Goal: Information Seeking & Learning: Learn about a topic

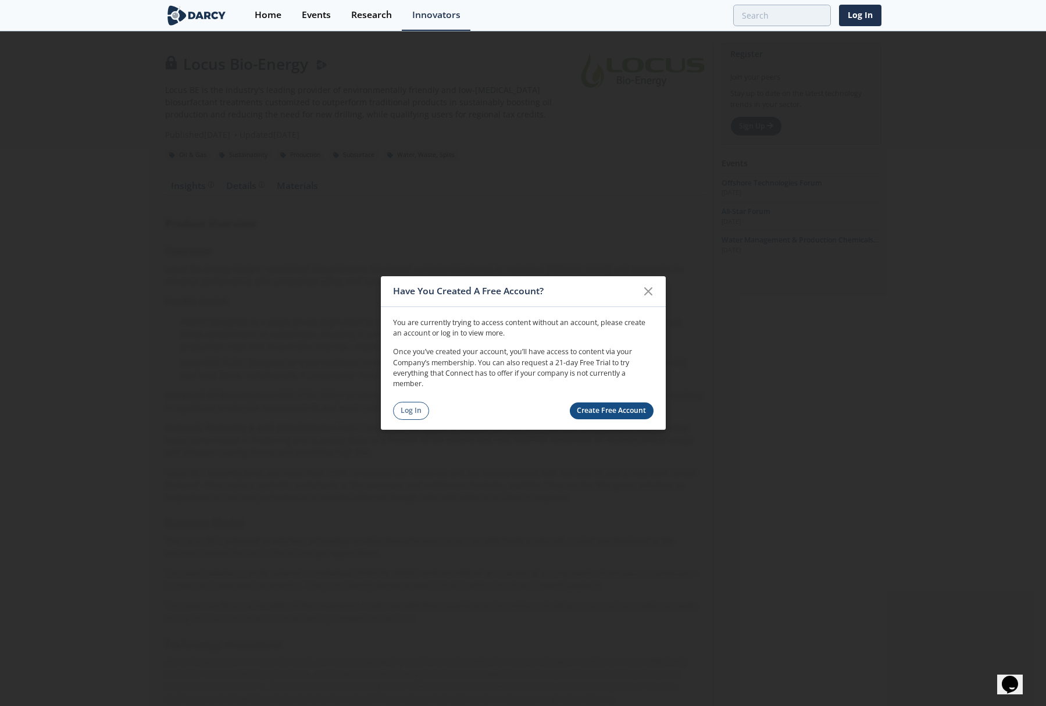
click at [413, 413] on link "Log In" at bounding box center [411, 411] width 37 height 18
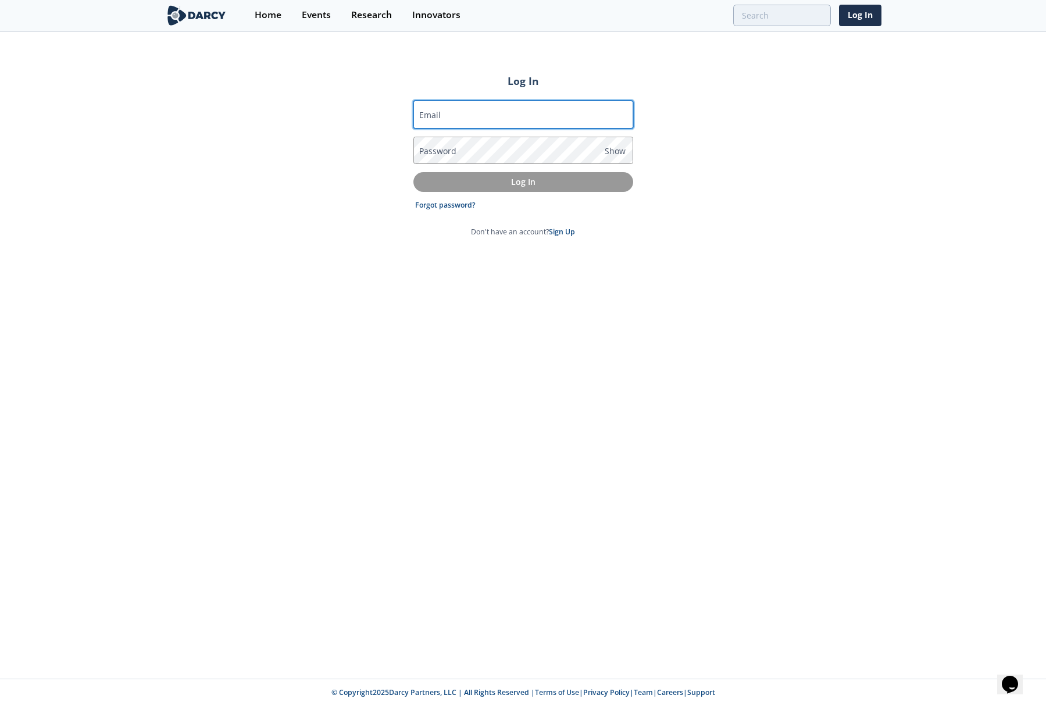
type input "[PERSON_NAME][EMAIL_ADDRESS][DOMAIN_NAME]"
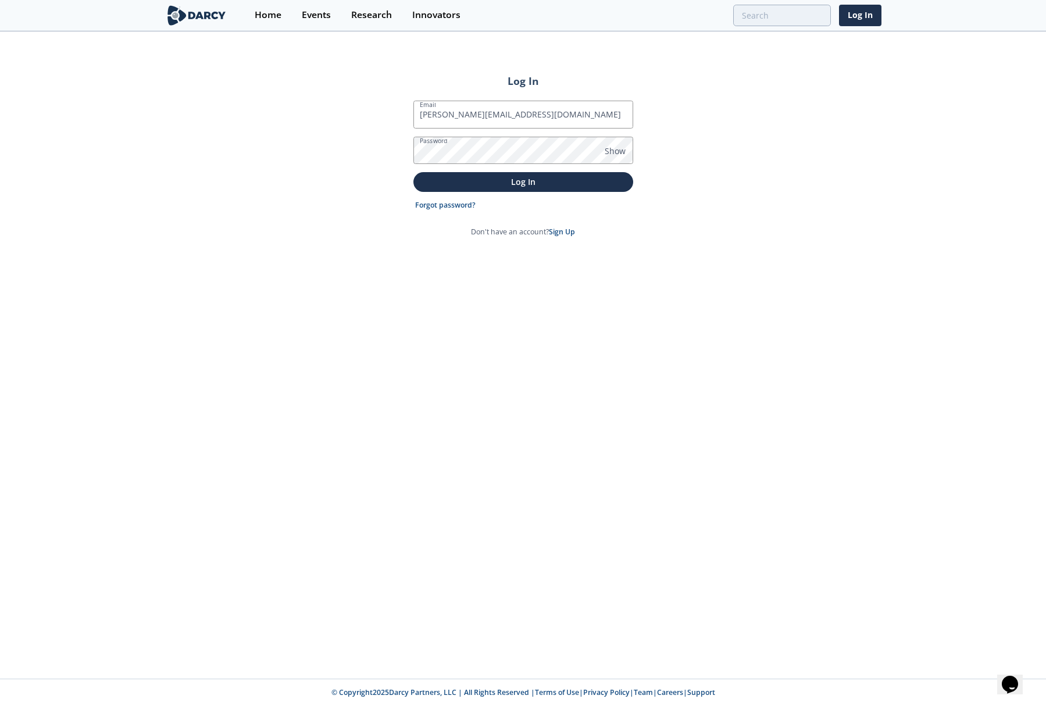
click at [522, 182] on p "Log In" at bounding box center [524, 182] width 204 height 12
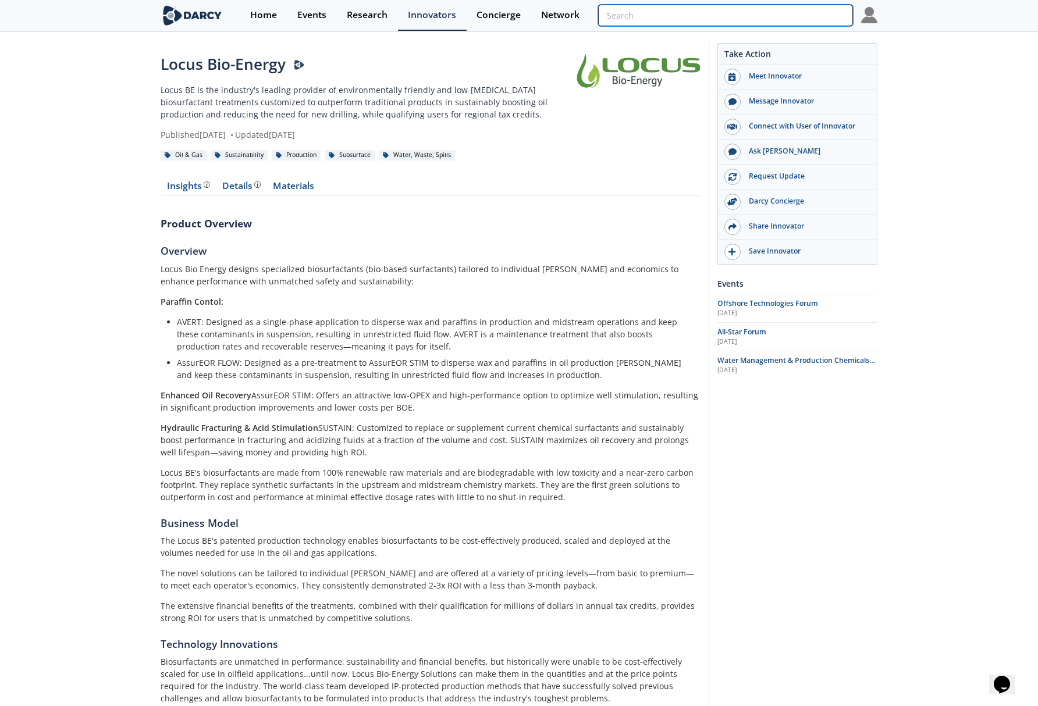
click at [810, 16] on input "search" at bounding box center [725, 16] width 255 height 22
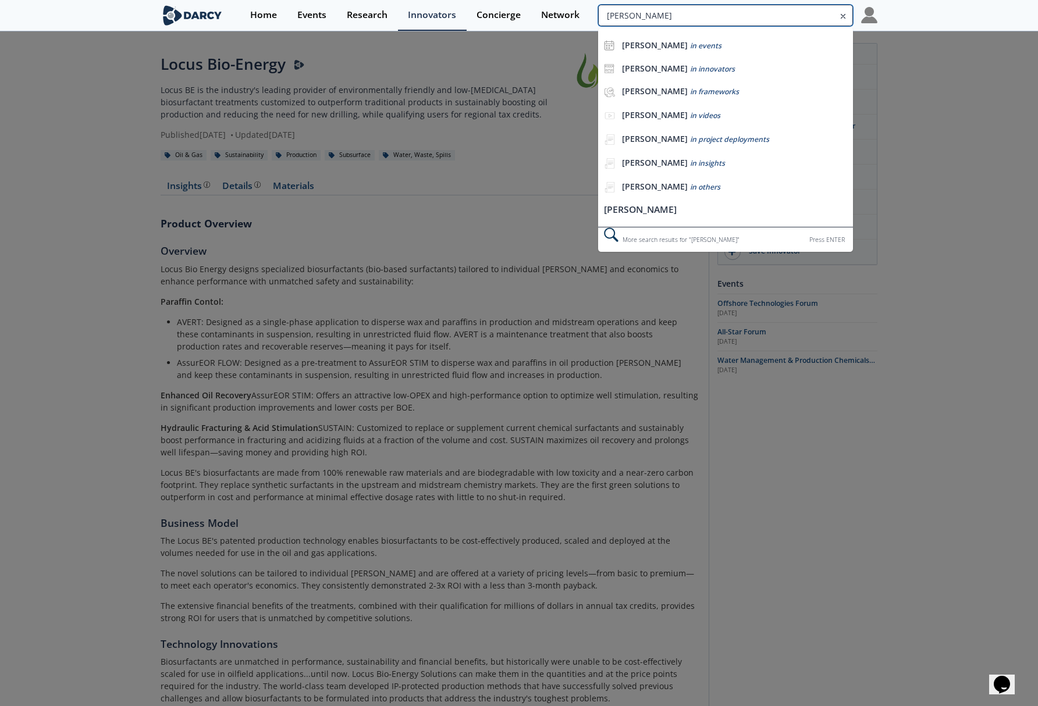
type input "[PERSON_NAME]"
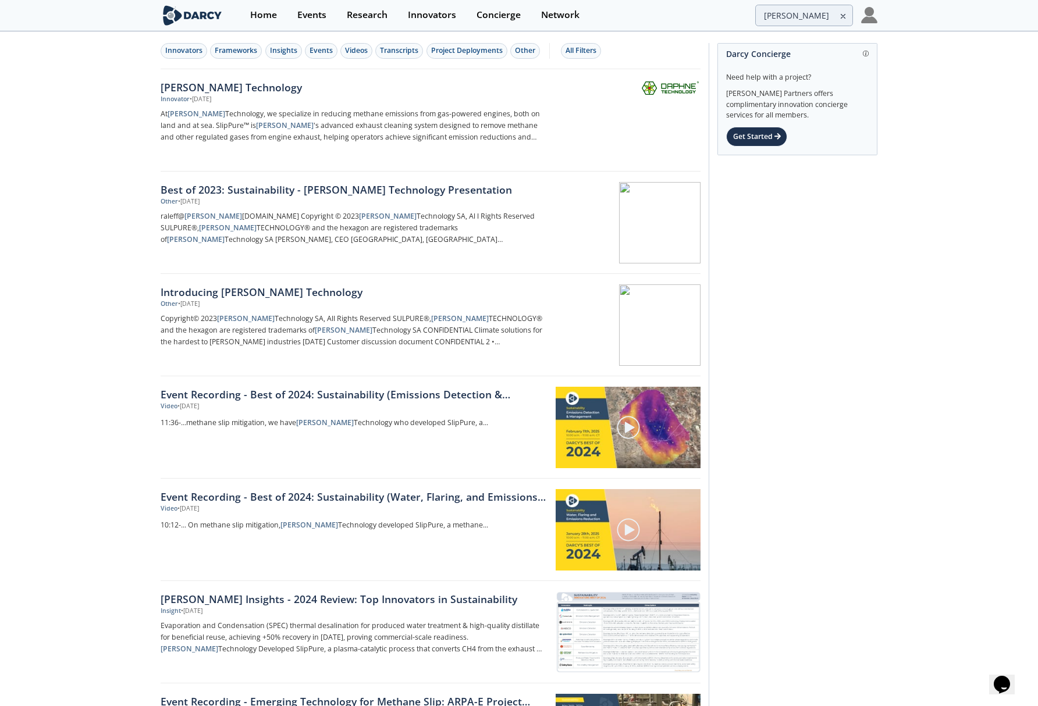
click at [236, 86] on div "[PERSON_NAME] Technology" at bounding box center [353, 87] width 385 height 15
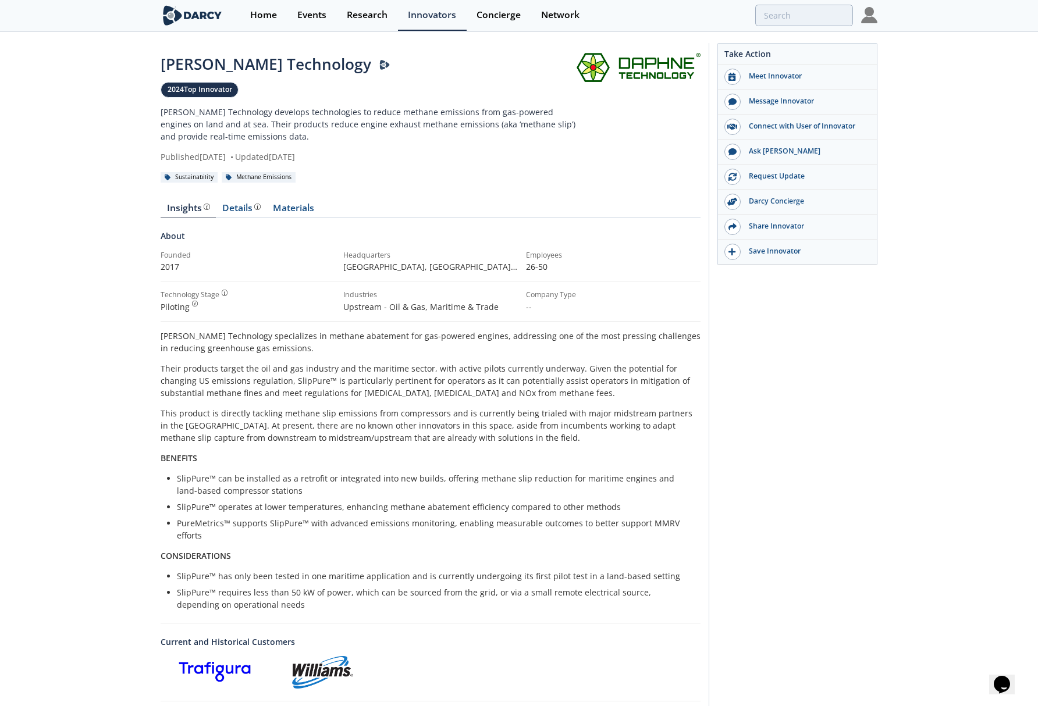
click at [244, 208] on div "Details Product overview, business model, technology and applications as added …" at bounding box center [241, 208] width 38 height 9
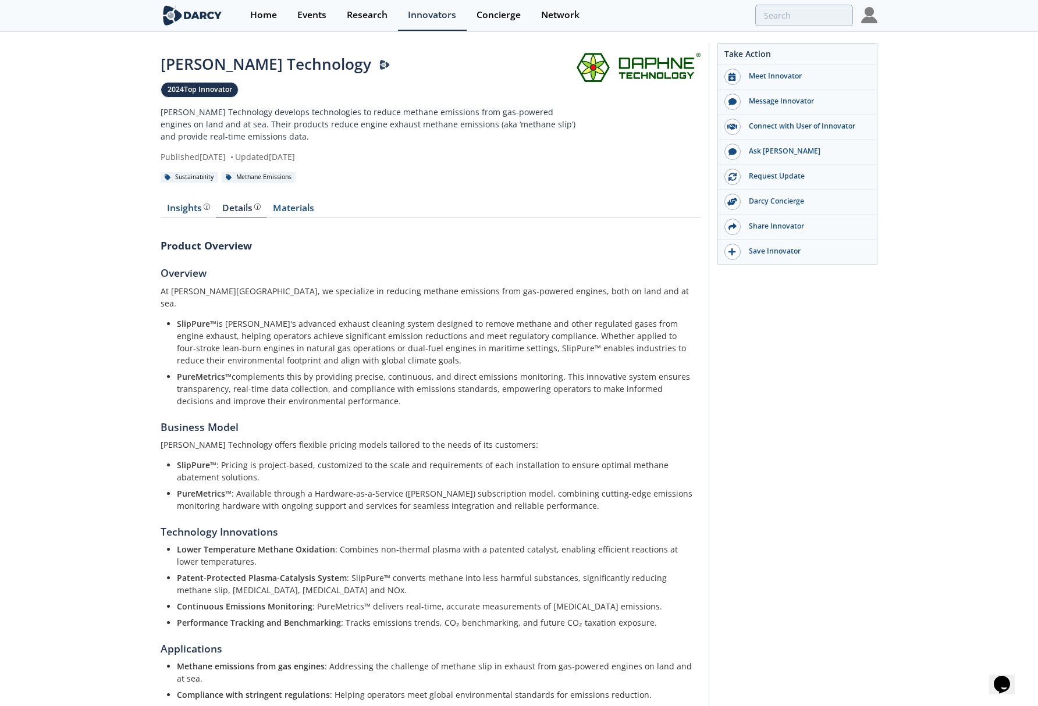
click at [188, 206] on div "Insights The [PERSON_NAME] Research team’s summarized opinion of the innovator,…" at bounding box center [188, 208] width 43 height 9
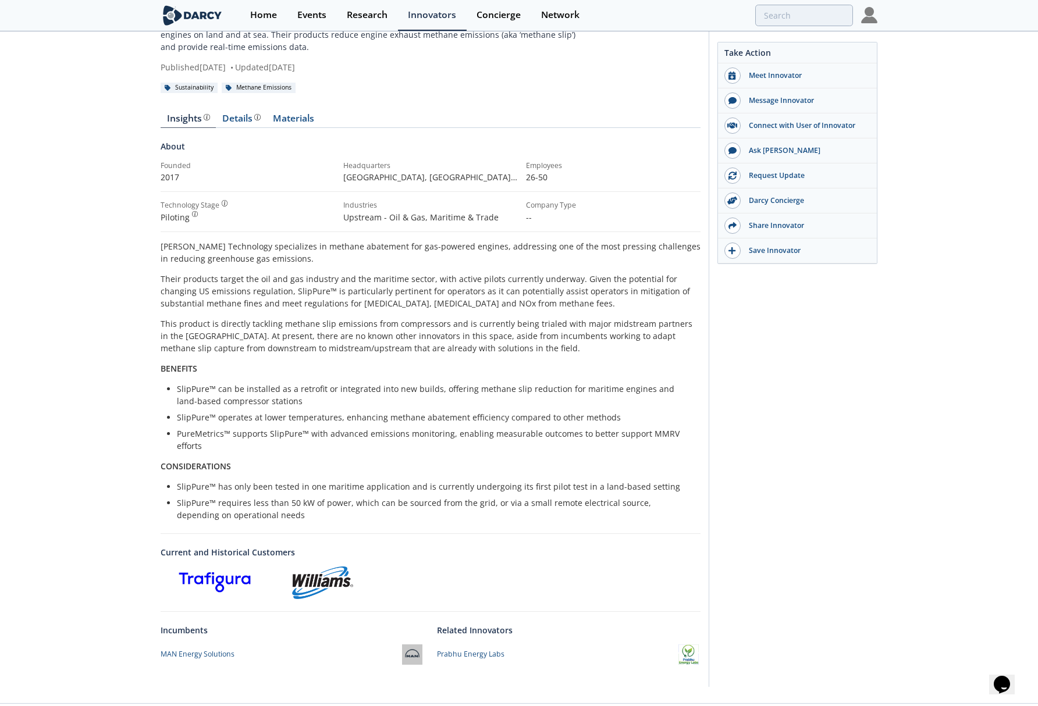
scroll to position [102, 0]
